Goal: Task Accomplishment & Management: Manage account settings

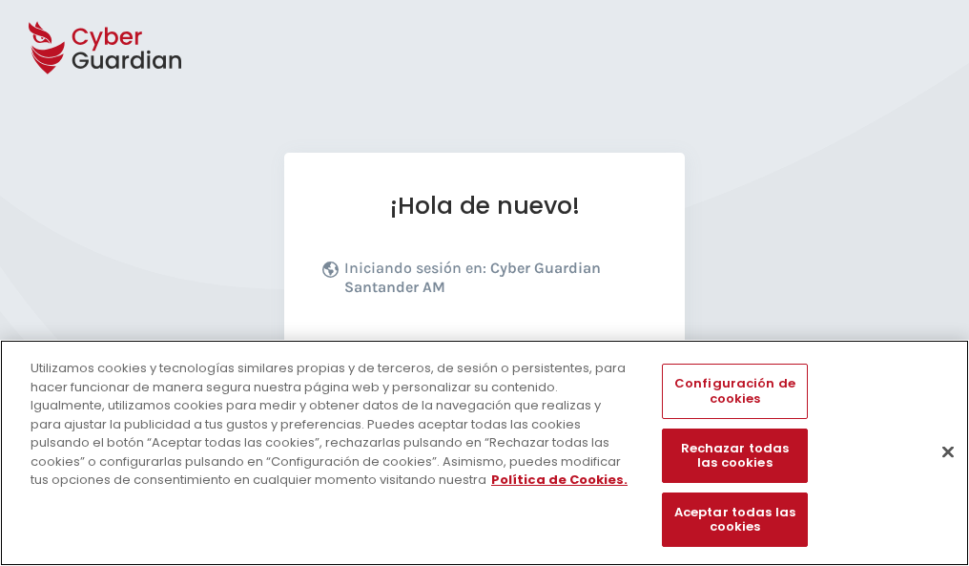
scroll to position [234, 0]
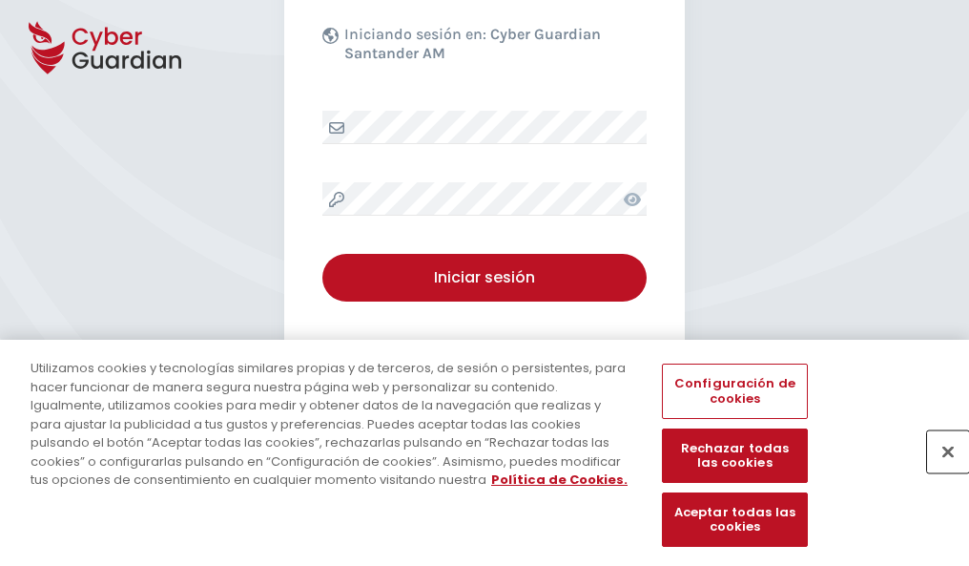
click at [939, 471] on button "Cerrar" at bounding box center [948, 451] width 42 height 42
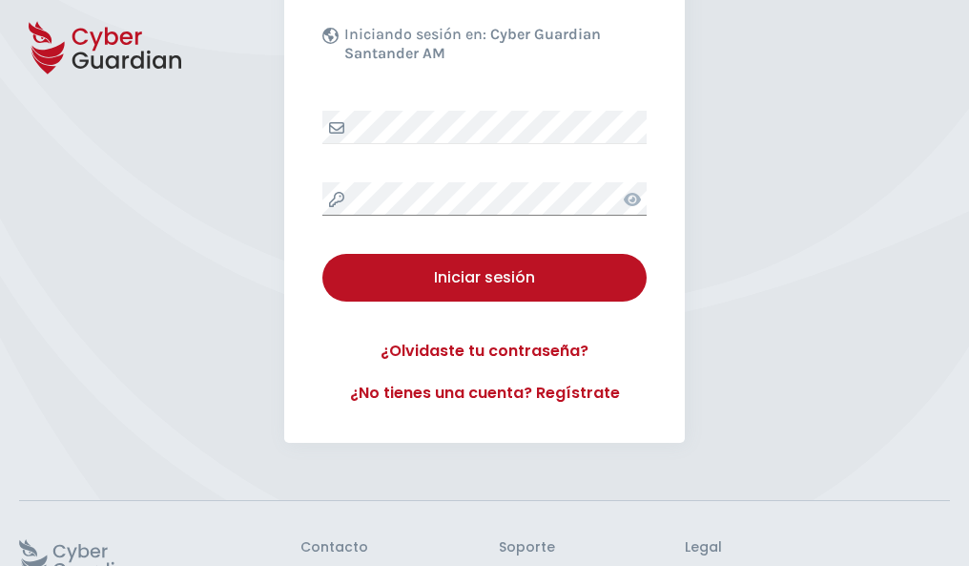
scroll to position [371, 0]
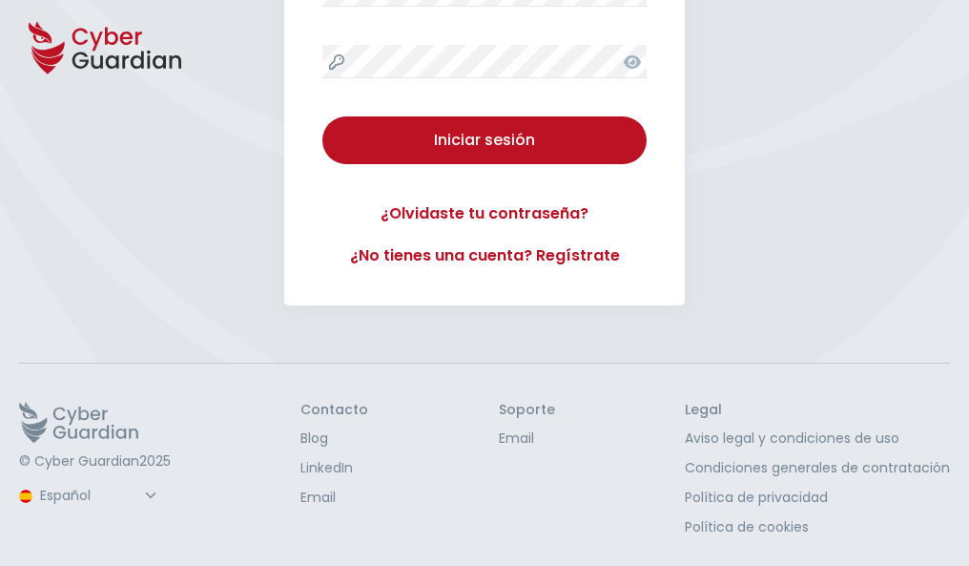
click at [322, 116] on button "Iniciar sesión" at bounding box center [484, 140] width 324 height 48
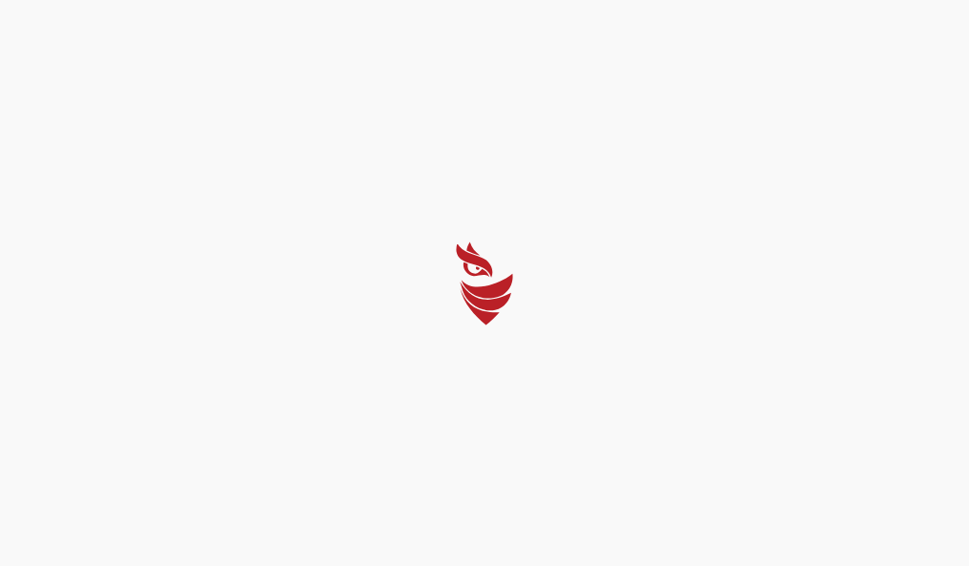
scroll to position [0, 0]
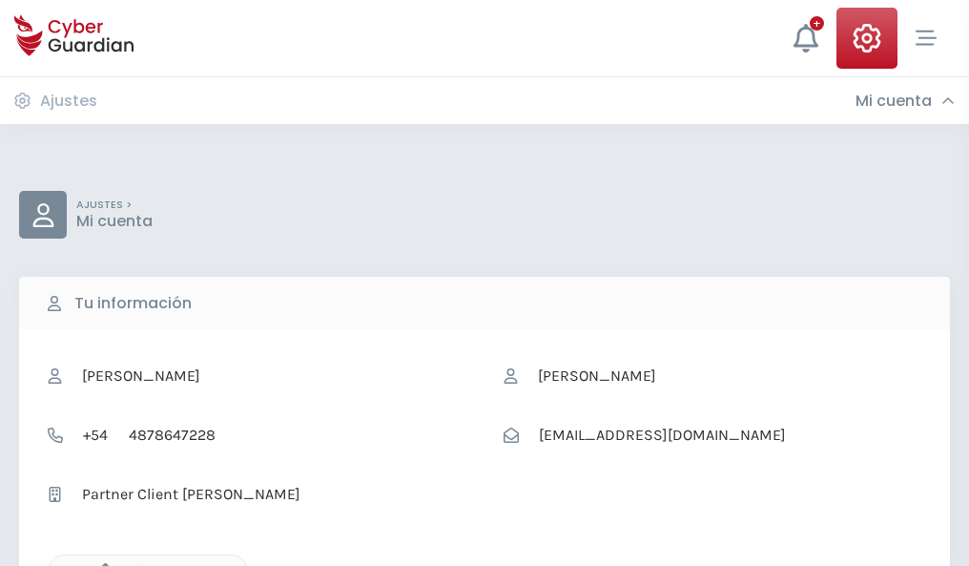
click at [100, 564] on icon "button" at bounding box center [101, 571] width 16 height 16
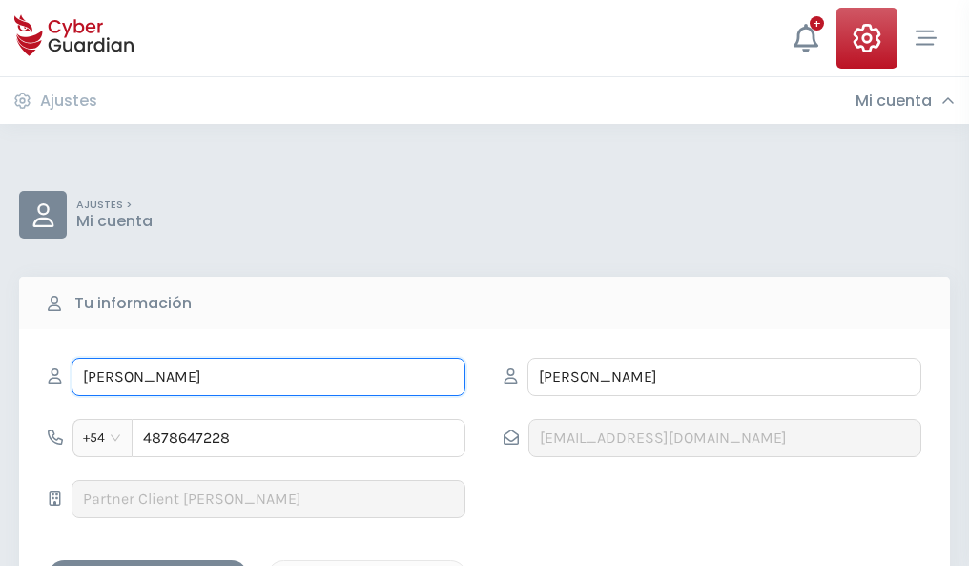
click at [268, 377] on input "REYNALDO" at bounding box center [269, 377] width 394 height 38
type input "R"
type input "Adoración"
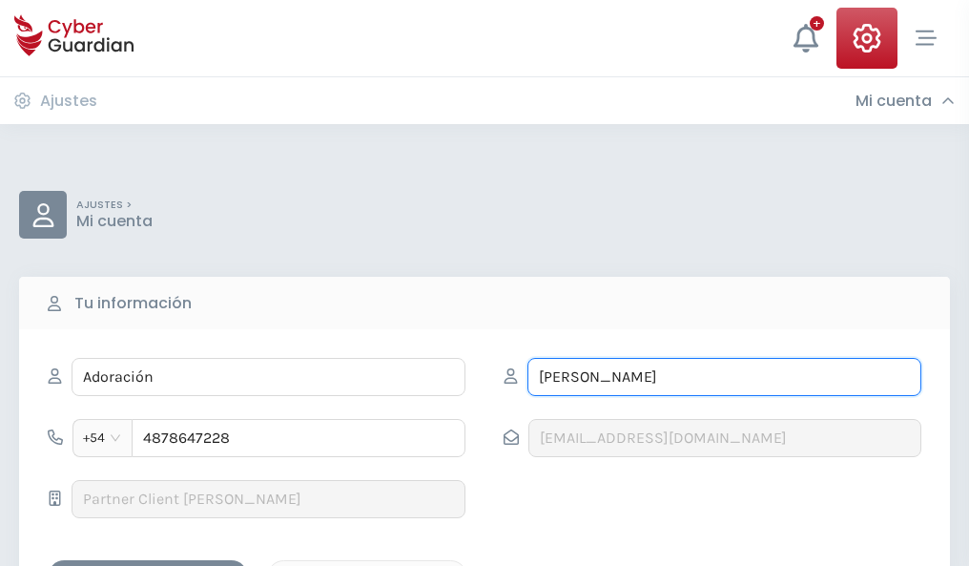
click at [724, 377] on input "GARMENDIA" at bounding box center [724, 377] width 394 height 38
type input "G"
type input "Leon"
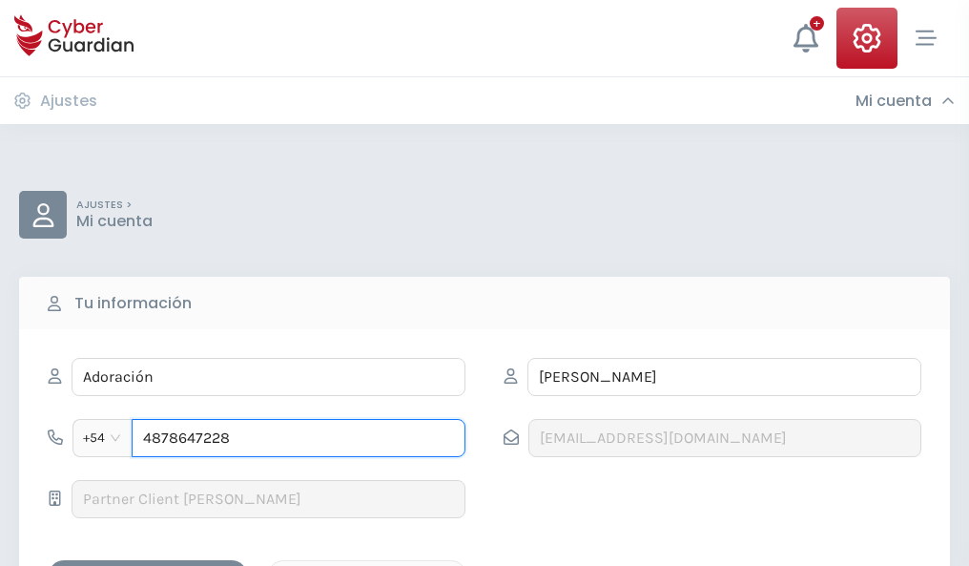
click at [299, 438] on input "4878647228" at bounding box center [299, 438] width 334 height 38
type input "4"
type input "4881928410"
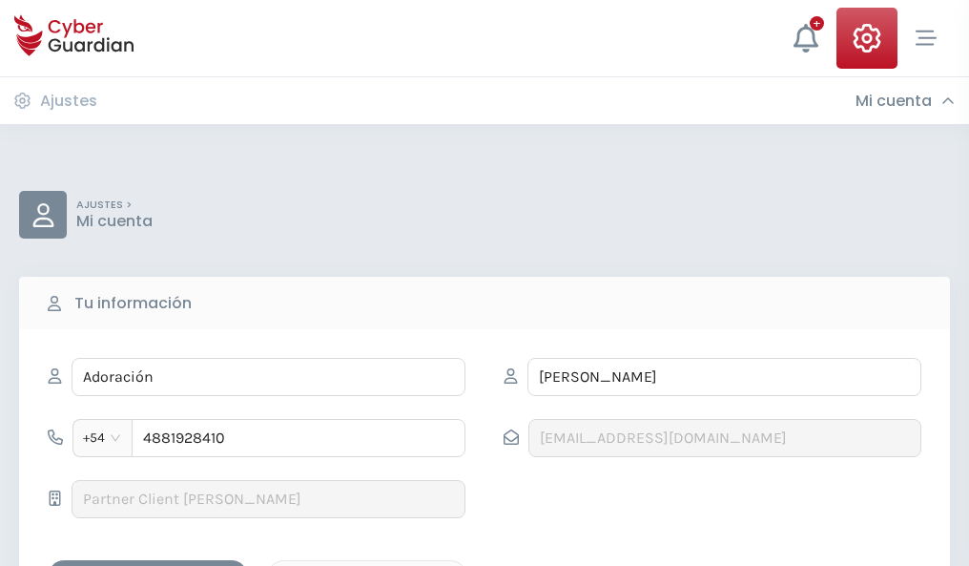
click at [148, 565] on div "Guardar cambios" at bounding box center [148, 577] width 172 height 24
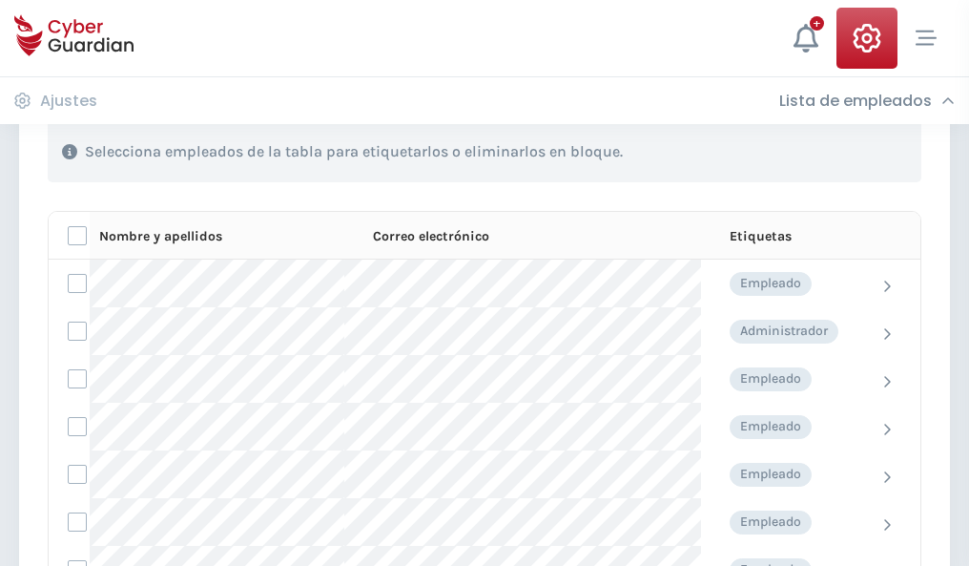
scroll to position [816, 0]
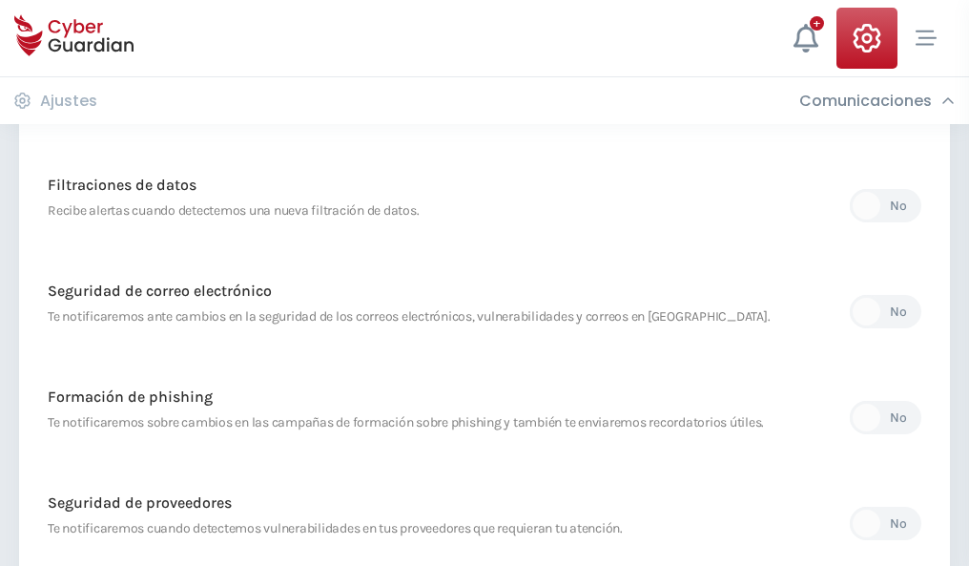
scroll to position [1004, 0]
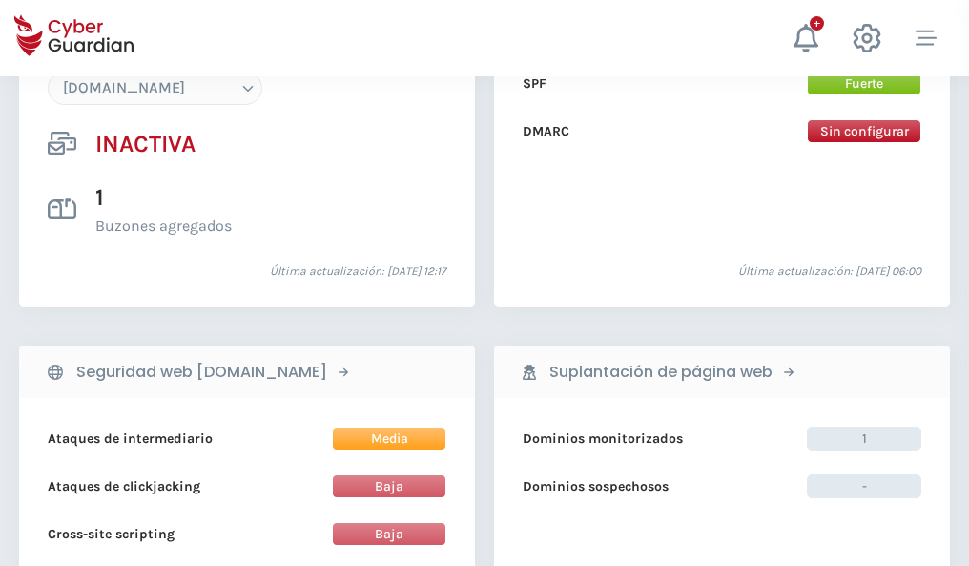
scroll to position [1795, 0]
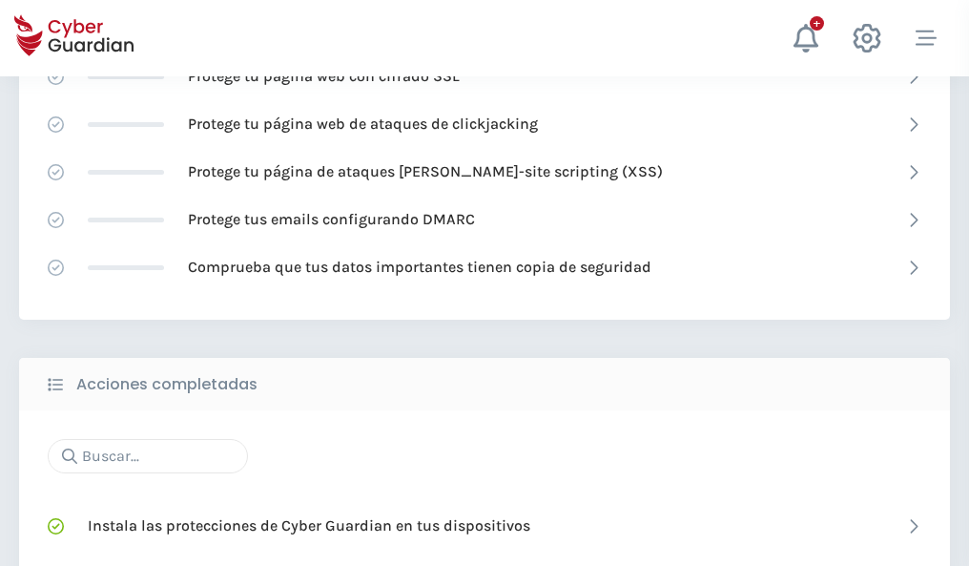
scroll to position [1271, 0]
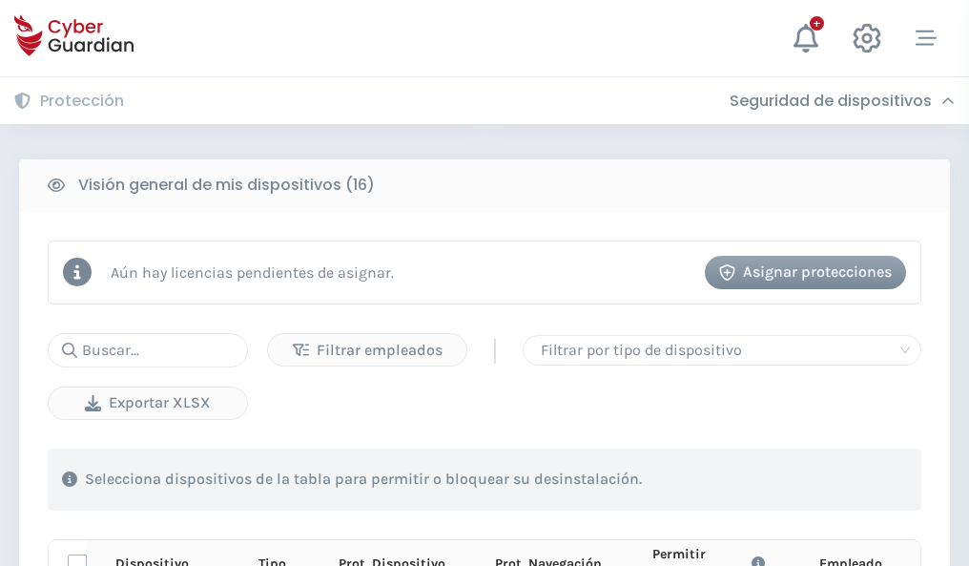
scroll to position [1685, 0]
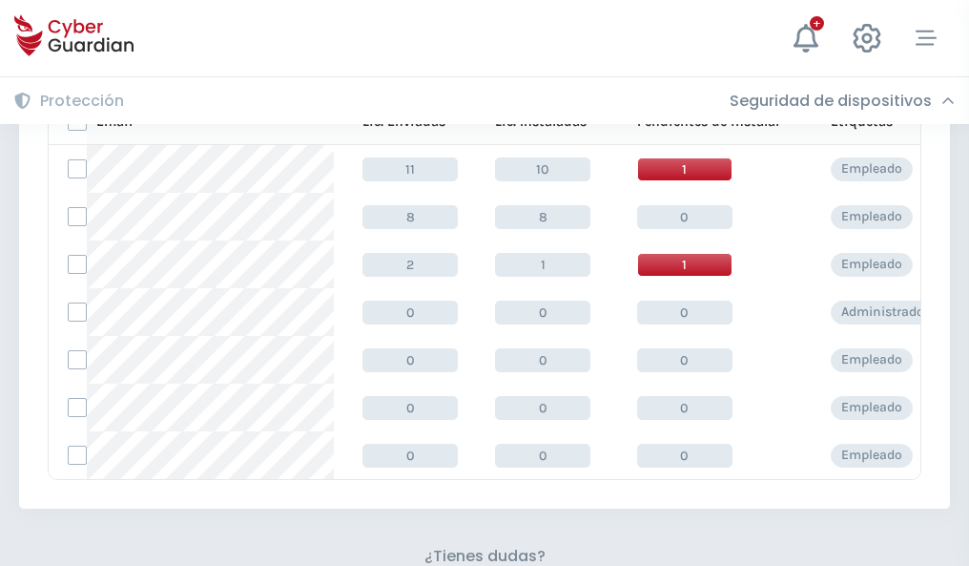
scroll to position [837, 0]
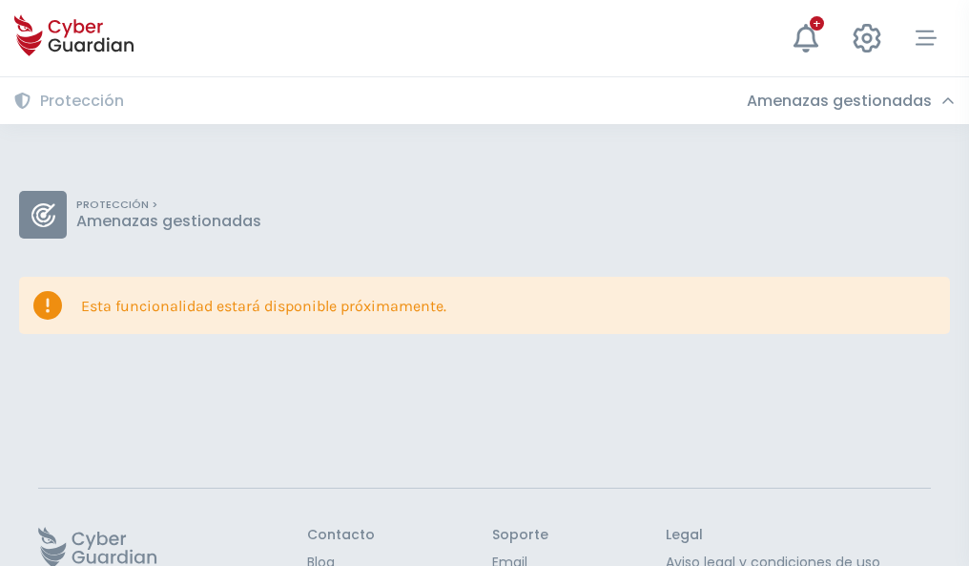
scroll to position [124, 0]
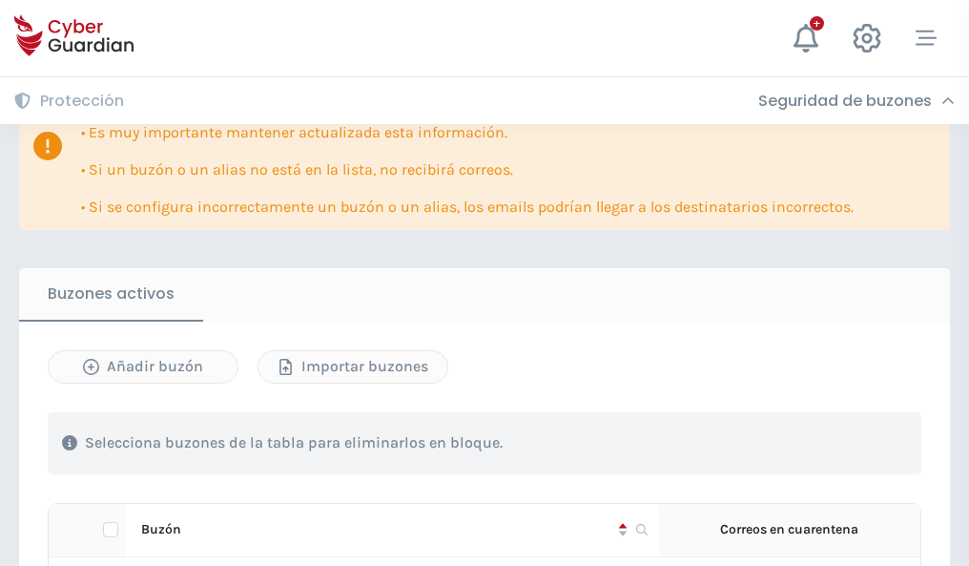
scroll to position [1121, 0]
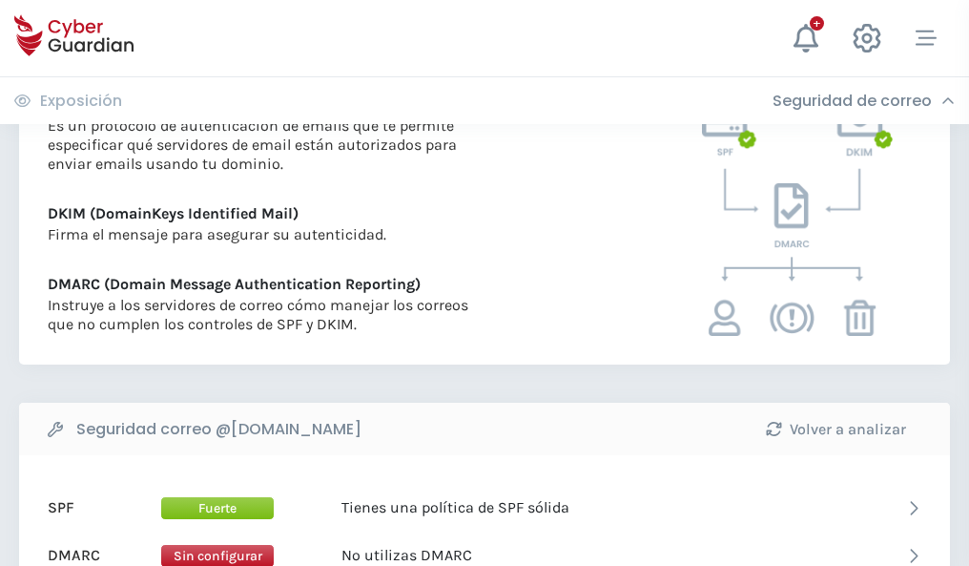
scroll to position [1029, 0]
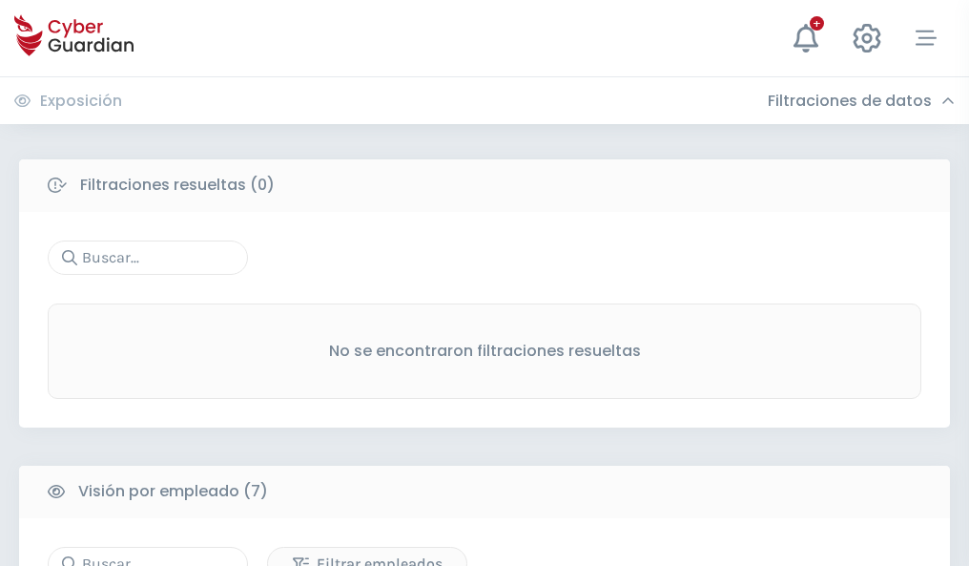
scroll to position [1578, 0]
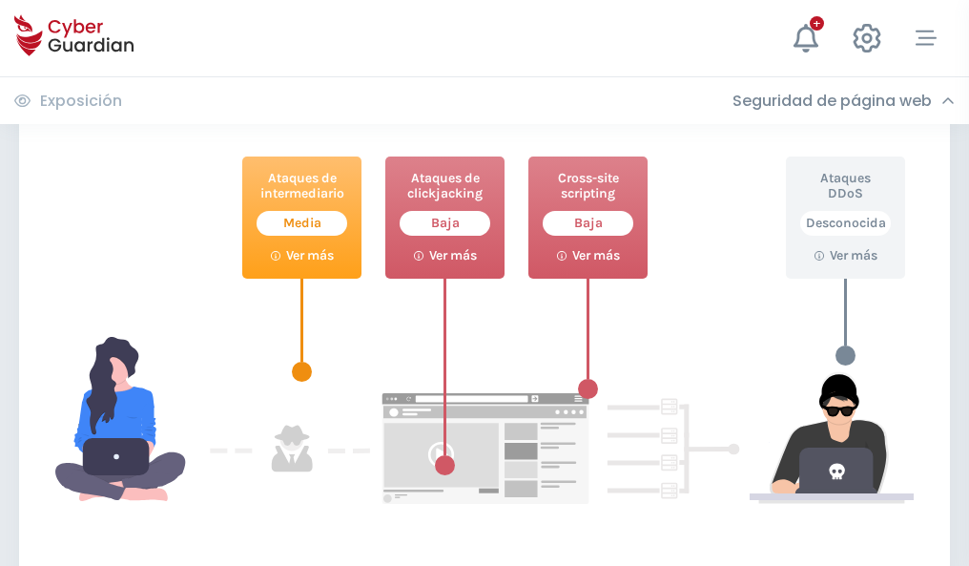
scroll to position [1039, 0]
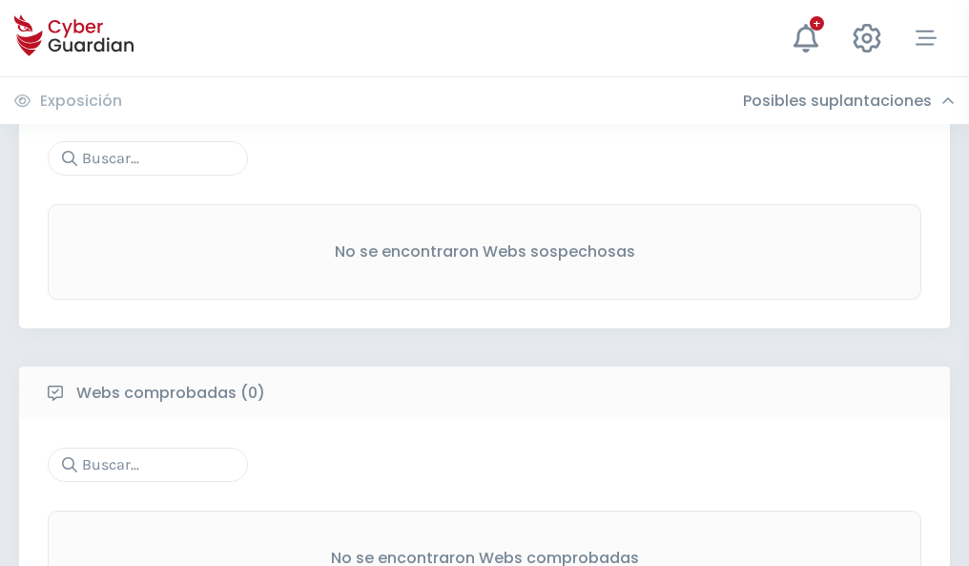
scroll to position [998, 0]
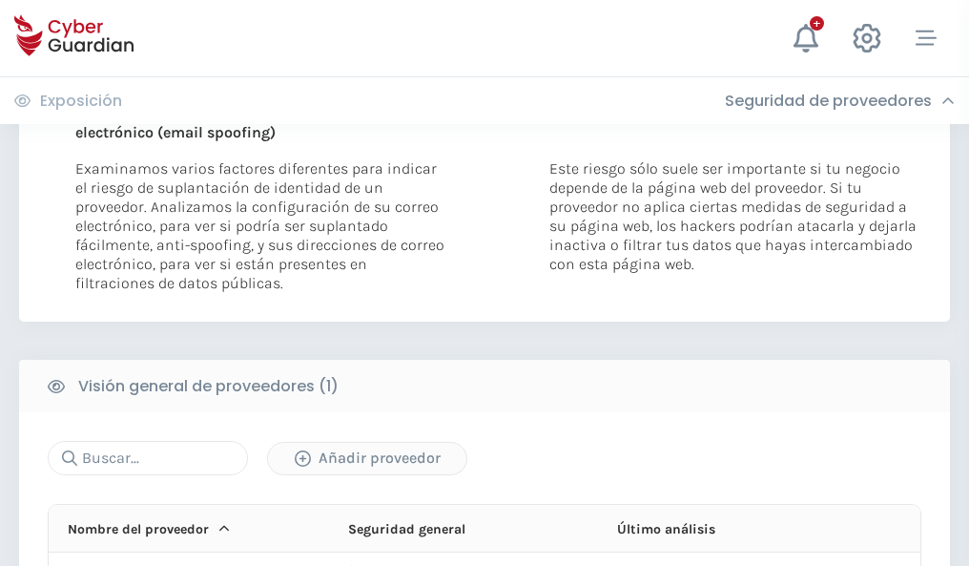
scroll to position [991, 0]
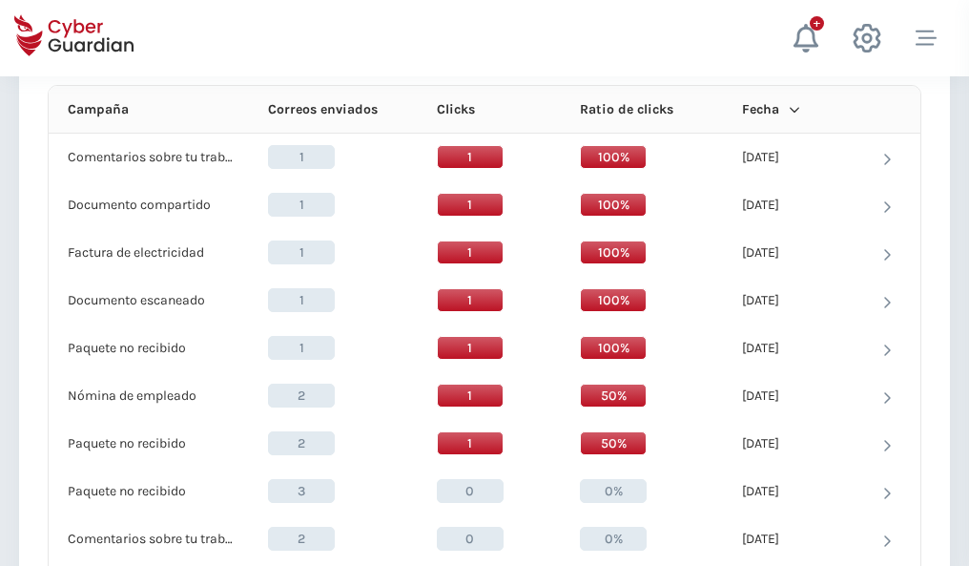
scroll to position [1710, 0]
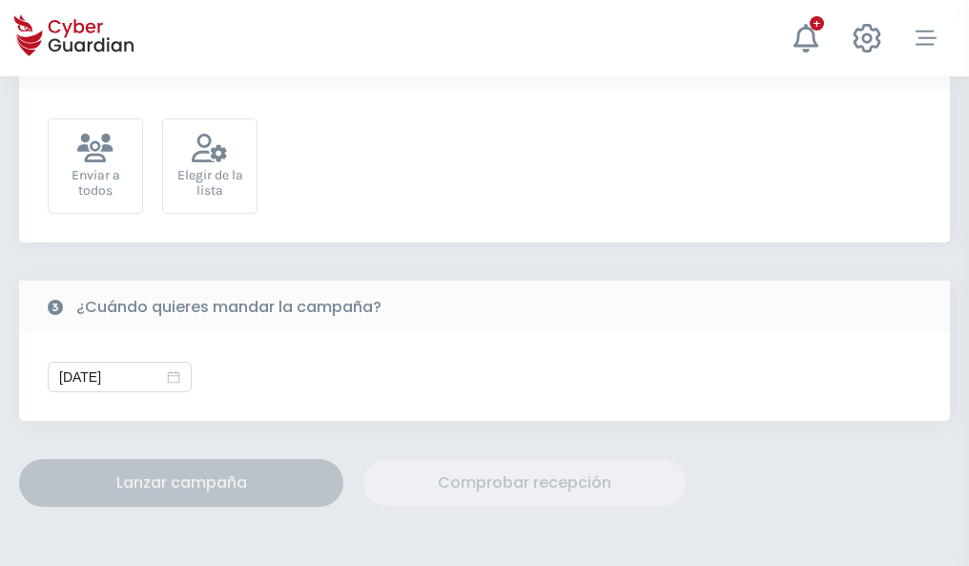
scroll to position [698, 0]
